Goal: Task Accomplishment & Management: Manage account settings

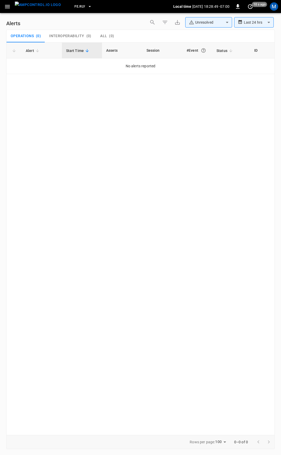
click at [7, 6] on icon "button" at bounding box center [7, 6] width 6 height 6
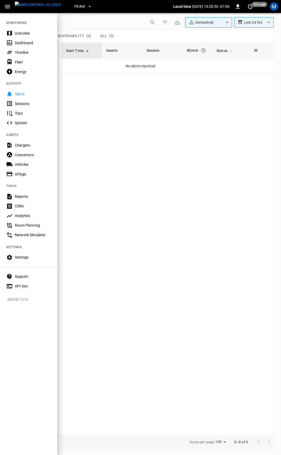
click at [31, 33] on div "Overview" at bounding box center [33, 33] width 36 height 5
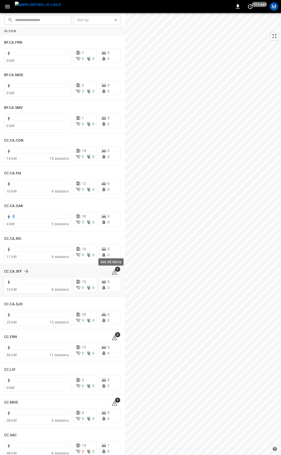
click at [114, 273] on icon at bounding box center [114, 273] width 1 height 2
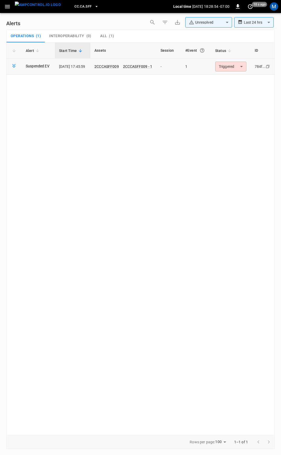
click at [228, 71] on body "**********" at bounding box center [140, 226] width 281 height 453
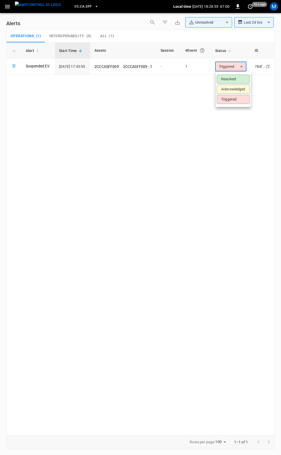
click at [232, 101] on li "Triggered" at bounding box center [232, 99] width 33 height 9
drag, startPoint x: 236, startPoint y: 65, endPoint x: 225, endPoint y: 78, distance: 16.4
click at [235, 65] on body "**********" at bounding box center [140, 226] width 281 height 453
click at [225, 78] on li "Resolved" at bounding box center [232, 79] width 33 height 9
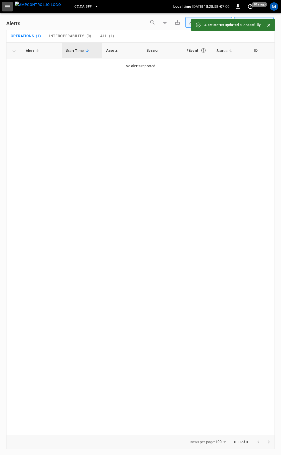
click at [2, 5] on button "button" at bounding box center [7, 7] width 11 height 10
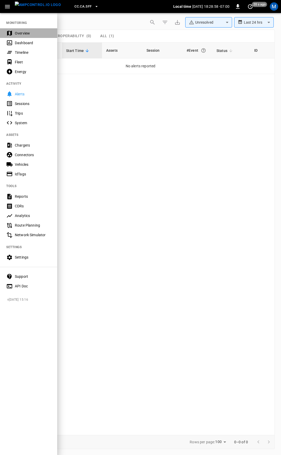
click at [30, 31] on div "Overview" at bounding box center [33, 33] width 36 height 5
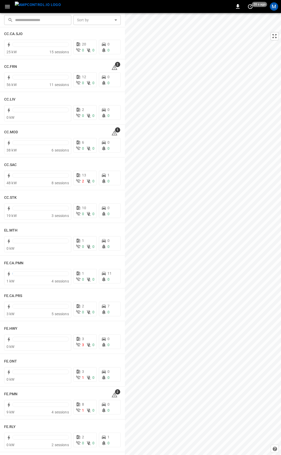
scroll to position [270, 0]
click at [111, 68] on div "See Fleet Management Tool" at bounding box center [105, 65] width 49 height 7
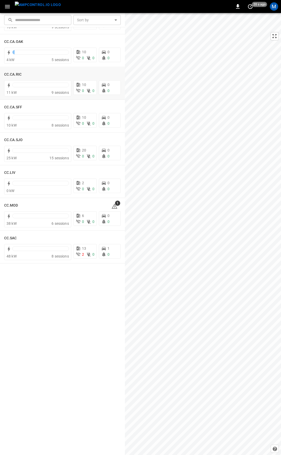
scroll to position [0, 0]
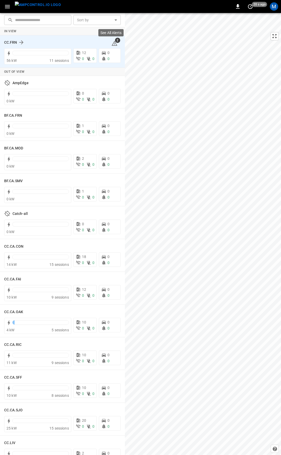
click at [112, 44] on icon at bounding box center [114, 43] width 6 height 6
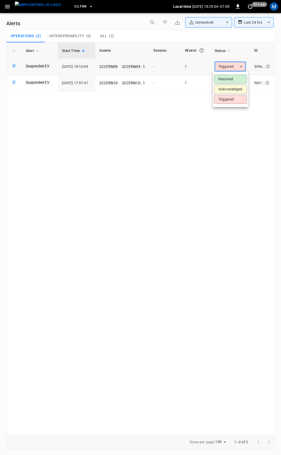
click at [222, 67] on body "**********" at bounding box center [140, 226] width 281 height 453
click at [225, 75] on li "Resolved" at bounding box center [230, 79] width 33 height 9
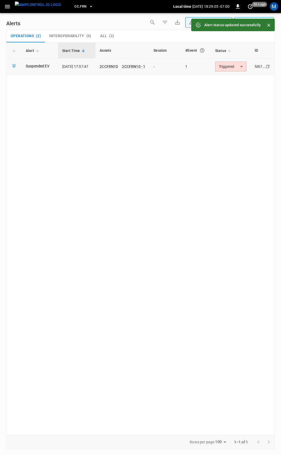
click at [232, 66] on body "**********" at bounding box center [140, 226] width 281 height 453
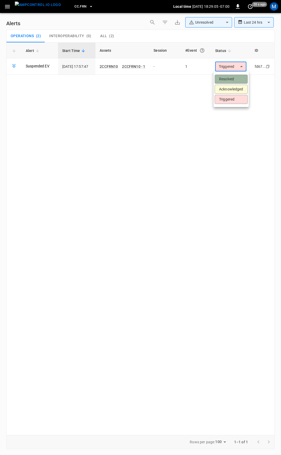
click at [230, 75] on li "Resolved" at bounding box center [230, 79] width 33 height 9
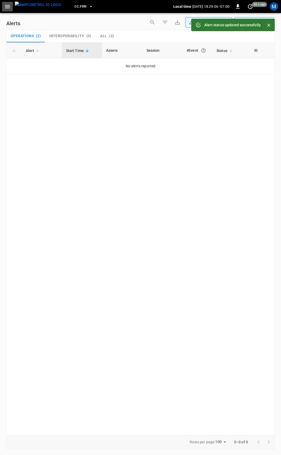
click at [10, 8] on icon "button" at bounding box center [7, 6] width 6 height 6
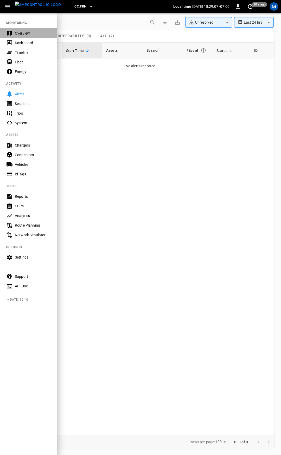
drag, startPoint x: 33, startPoint y: 31, endPoint x: 37, endPoint y: 31, distance: 3.6
click at [33, 32] on div "Overview" at bounding box center [33, 33] width 36 height 5
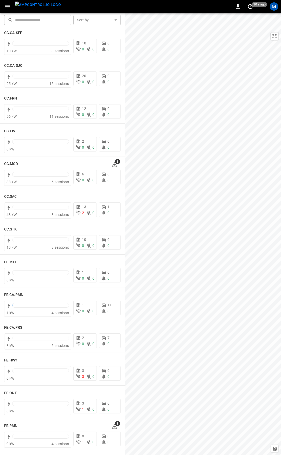
scroll to position [236, 0]
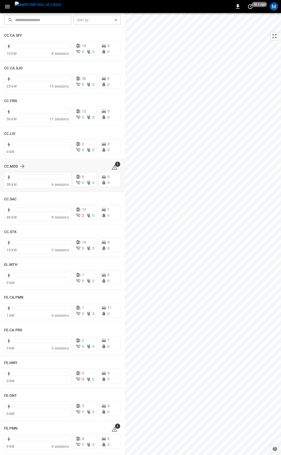
click at [114, 168] on icon at bounding box center [114, 168] width 1 height 2
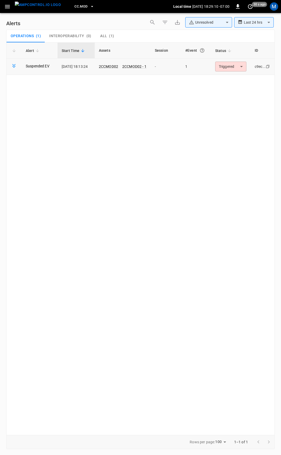
click at [236, 68] on body "**********" at bounding box center [140, 226] width 281 height 453
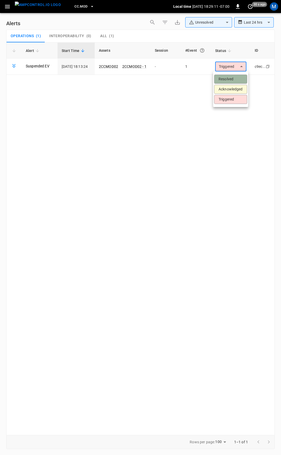
click at [228, 81] on li "Resolved" at bounding box center [230, 79] width 33 height 9
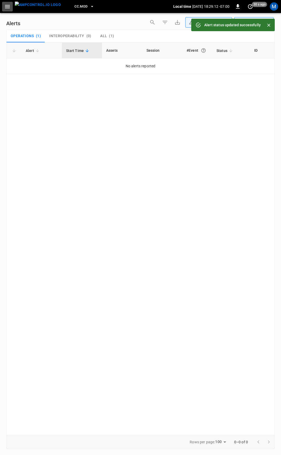
click at [7, 4] on icon "button" at bounding box center [7, 6] width 6 height 6
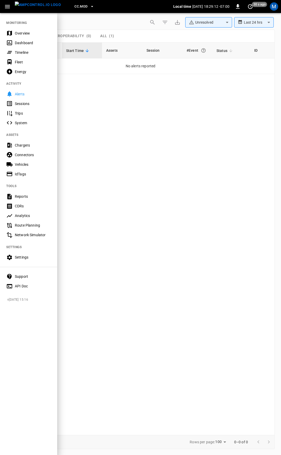
click at [27, 35] on div "Overview" at bounding box center [33, 33] width 36 height 5
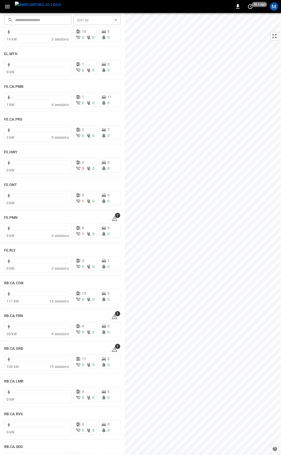
scroll to position [448, 0]
click at [112, 216] on icon at bounding box center [114, 217] width 6 height 5
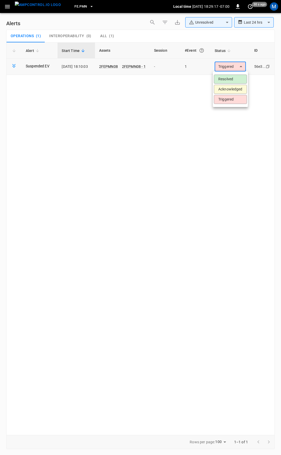
click at [237, 65] on body "**********" at bounding box center [140, 226] width 281 height 453
click at [233, 77] on li "Resolved" at bounding box center [230, 79] width 33 height 9
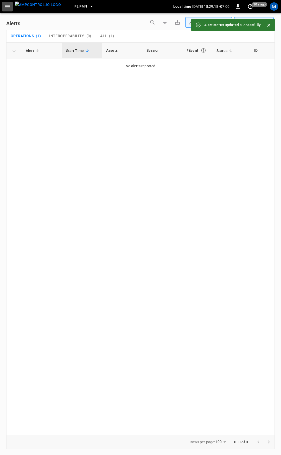
click at [6, 6] on icon "button" at bounding box center [7, 6] width 6 height 6
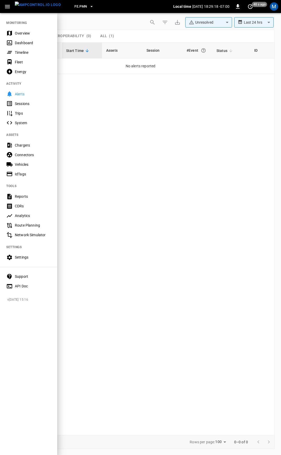
click at [29, 33] on div "Overview" at bounding box center [33, 33] width 36 height 5
